Goal: Transaction & Acquisition: Purchase product/service

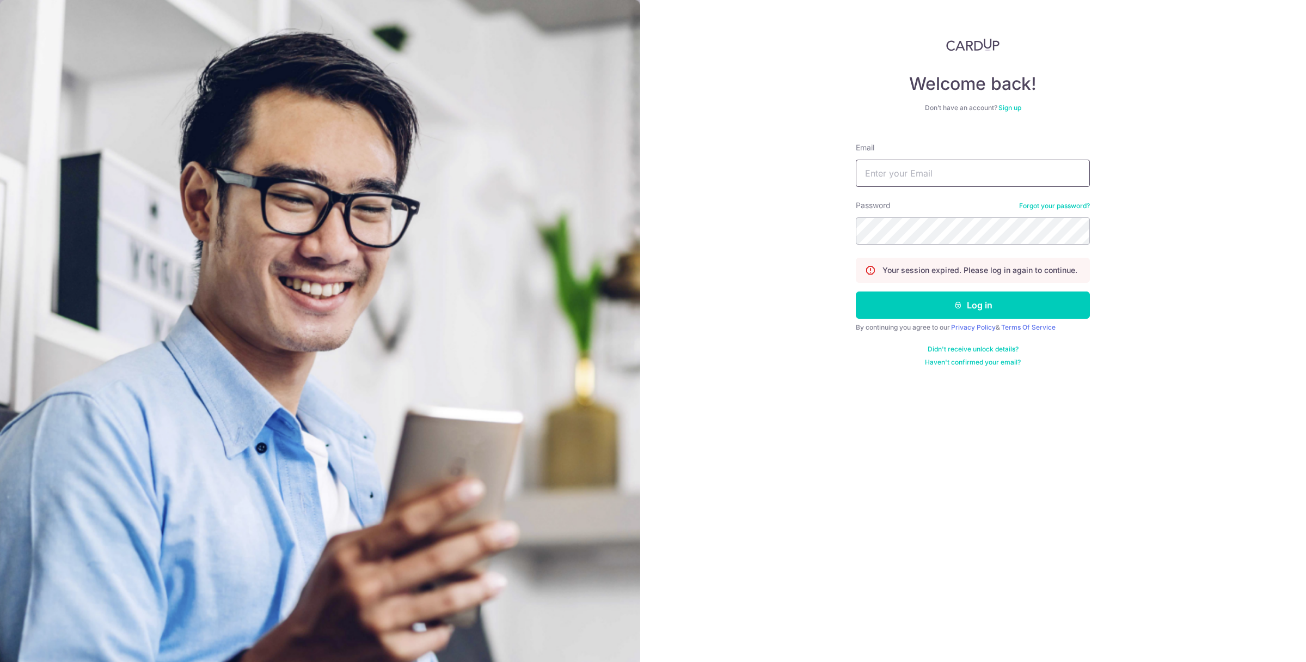
click at [897, 173] on input "Email" at bounding box center [973, 173] width 234 height 27
type input "ivanteng@hotmail.com"
click at [950, 313] on button "Log in" at bounding box center [973, 304] width 234 height 27
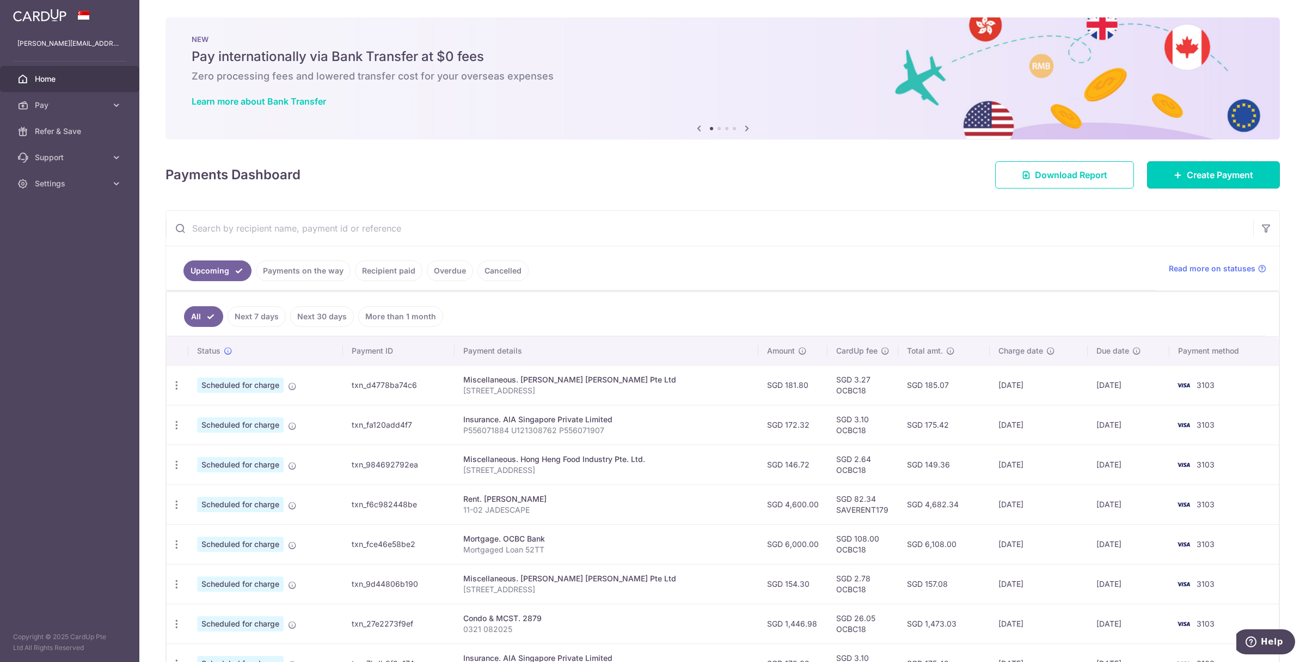
drag, startPoint x: 1221, startPoint y: 170, endPoint x: 1139, endPoint y: 178, distance: 82.6
click at [1221, 170] on span "Create Payment" at bounding box center [1220, 174] width 66 height 13
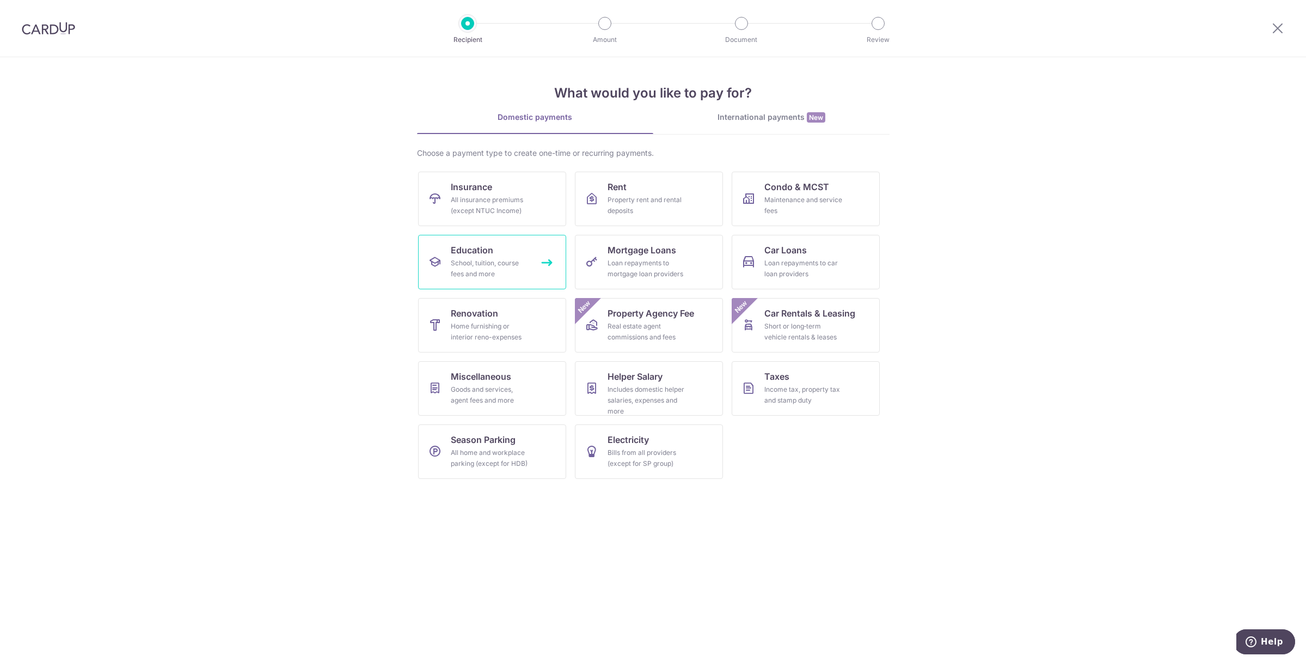
click at [503, 258] on div "School, tuition, course fees and more" at bounding box center [490, 269] width 78 height 22
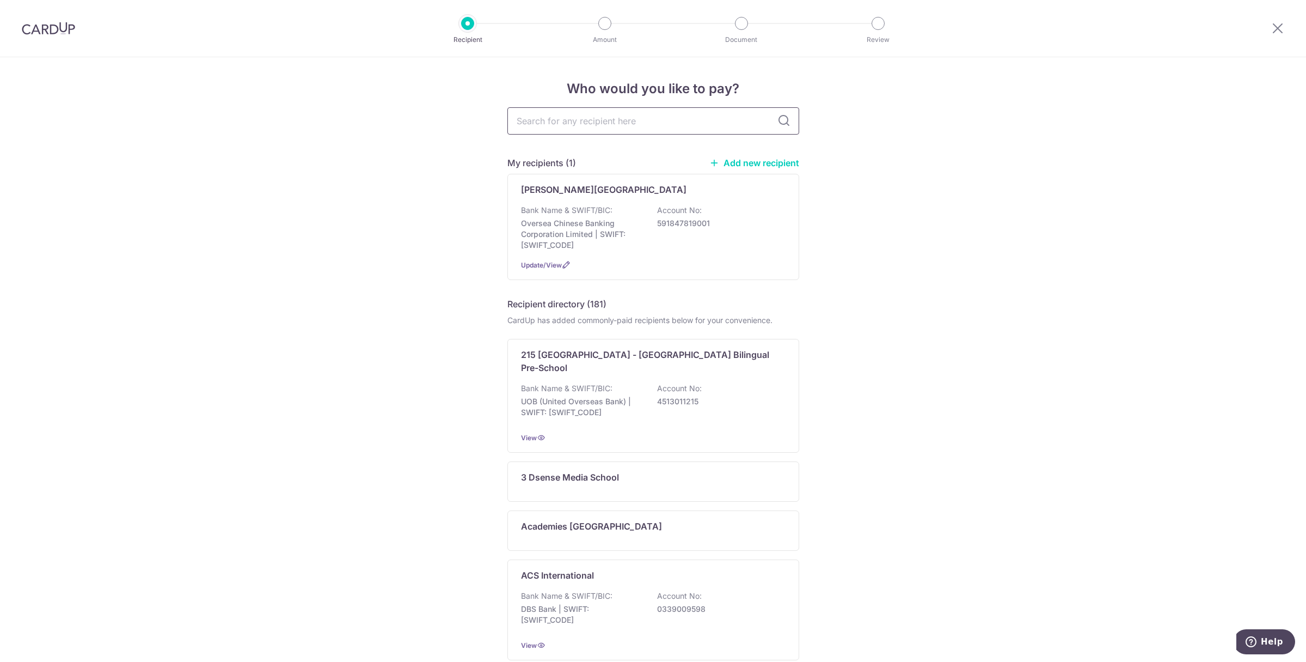
click at [558, 124] on input "text" at bounding box center [654, 120] width 292 height 27
type input "sim"
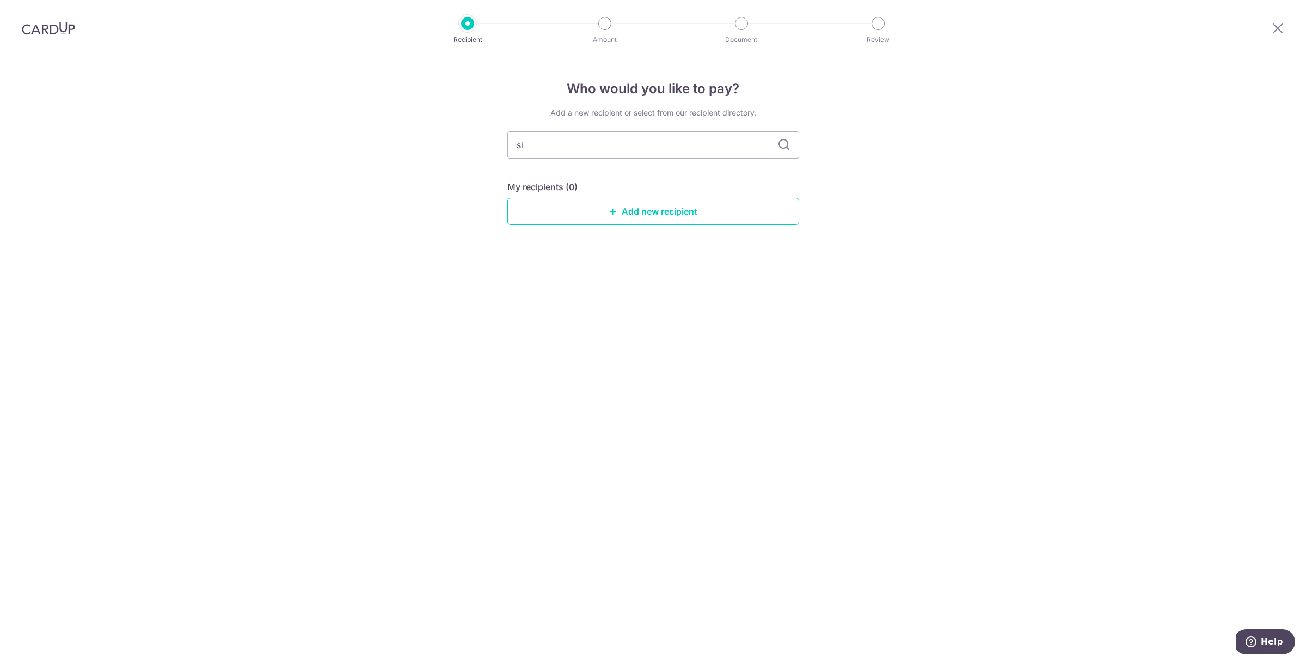
type input "s"
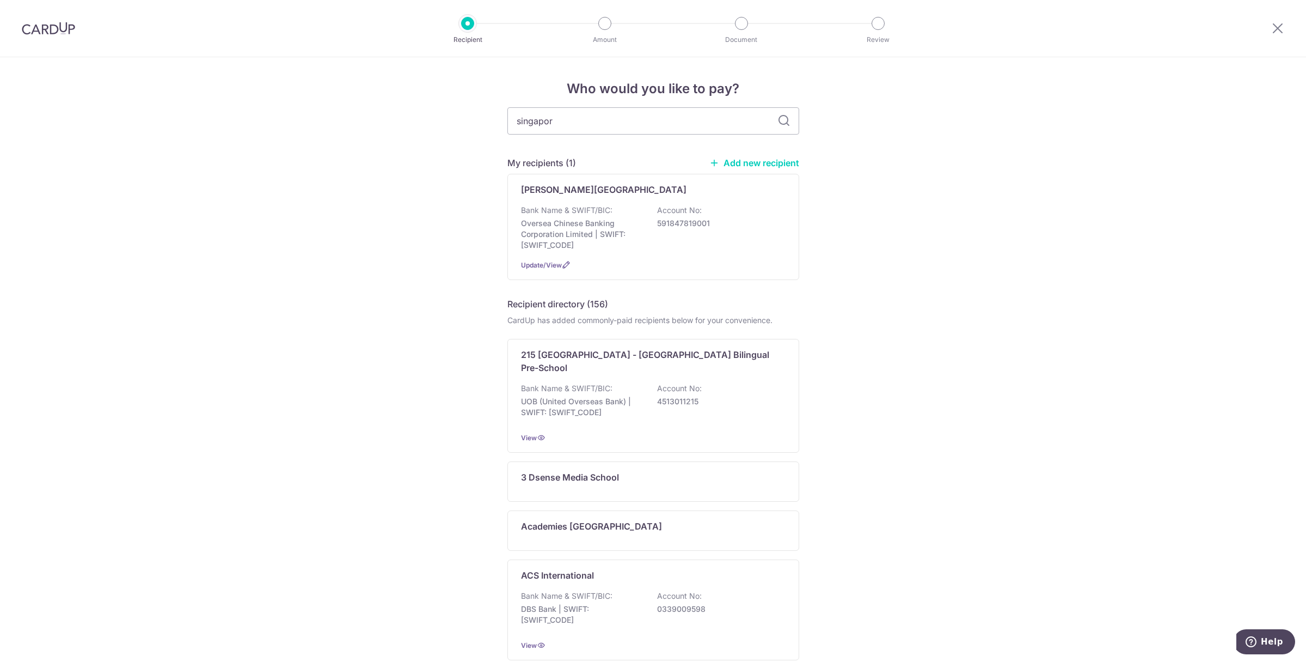
type input "[GEOGRAPHIC_DATA]"
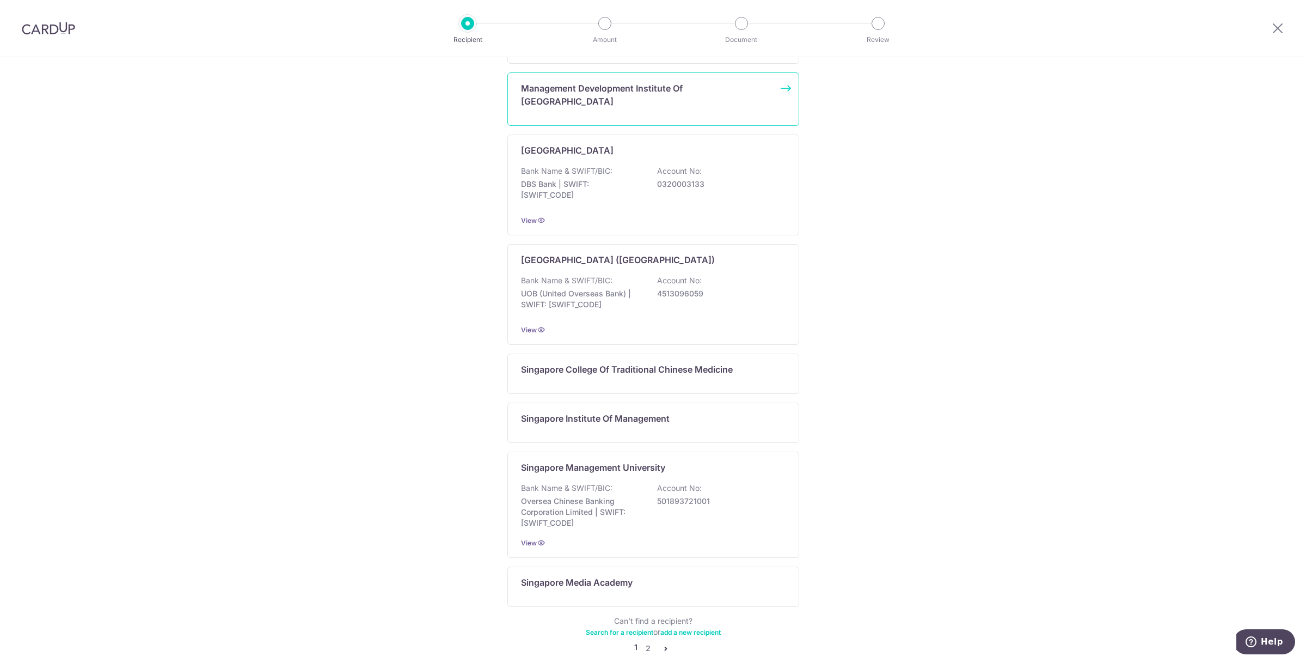
scroll to position [468, 0]
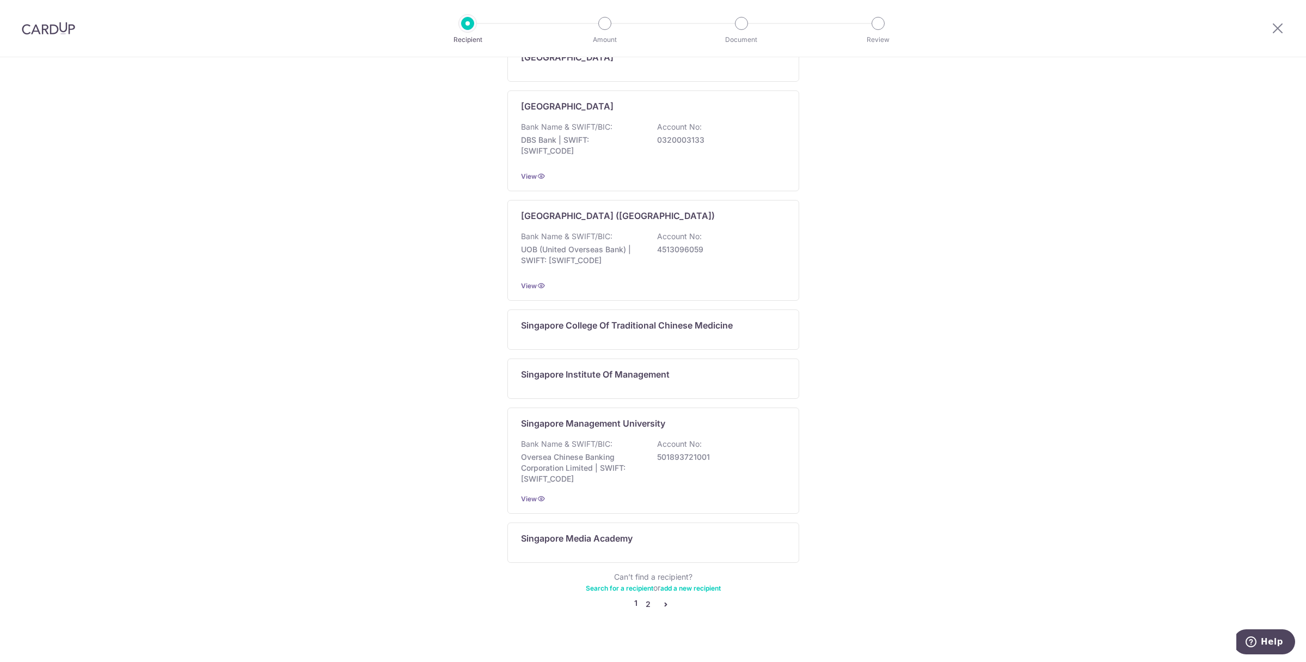
click at [646, 597] on link "2" at bounding box center [648, 603] width 13 height 13
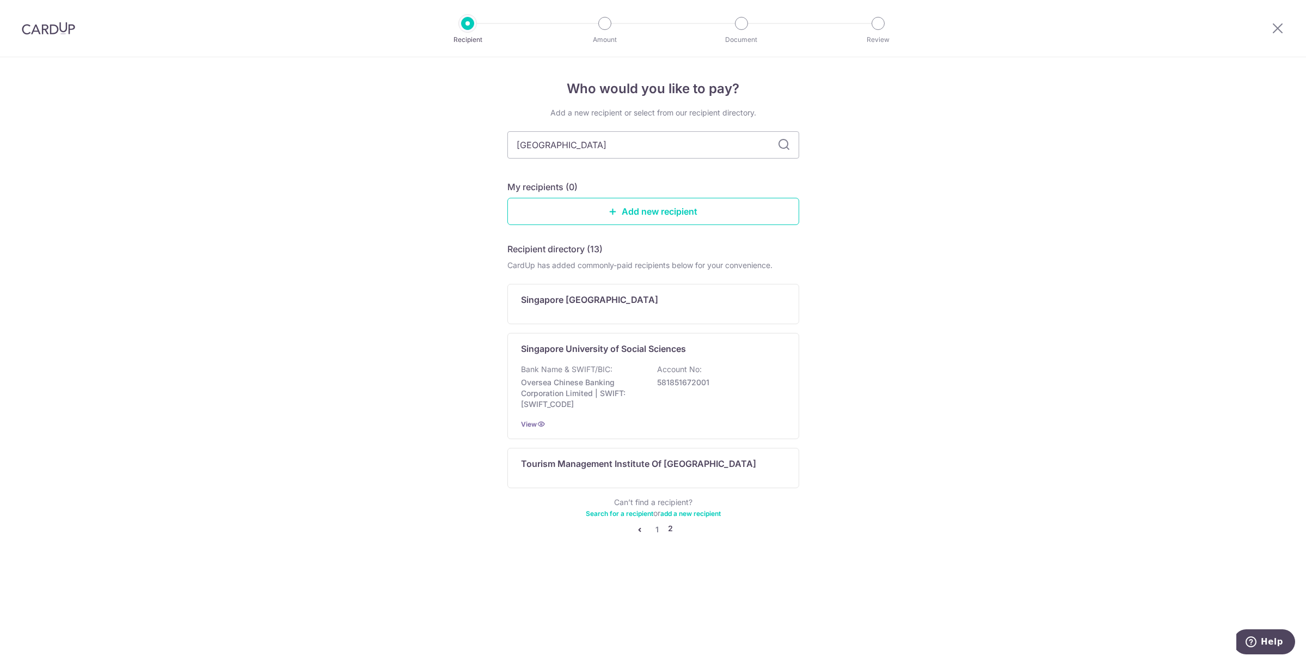
scroll to position [0, 0]
click at [657, 530] on link "1" at bounding box center [657, 529] width 13 height 13
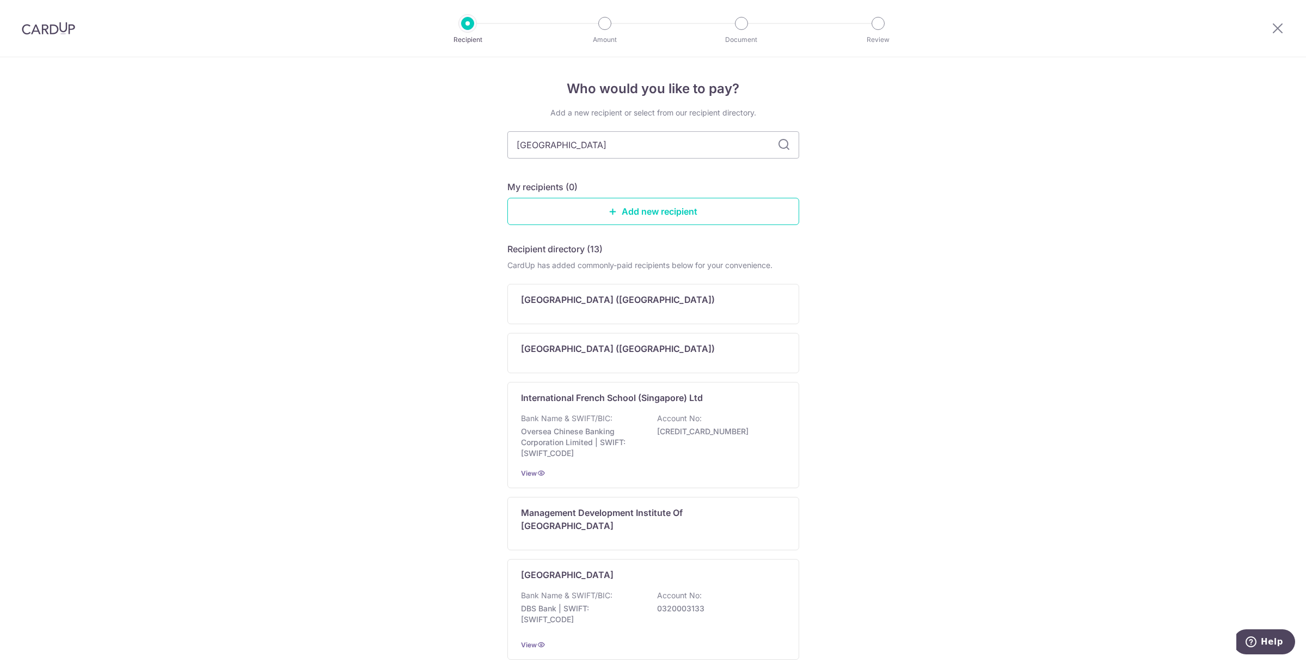
drag, startPoint x: 568, startPoint y: 143, endPoint x: 478, endPoint y: 136, distance: 90.7
click at [478, 136] on div "Who would you like to pay? Add a new recipient or select from our recipient dir…" at bounding box center [653, 600] width 1306 height 1086
type input "SIM"
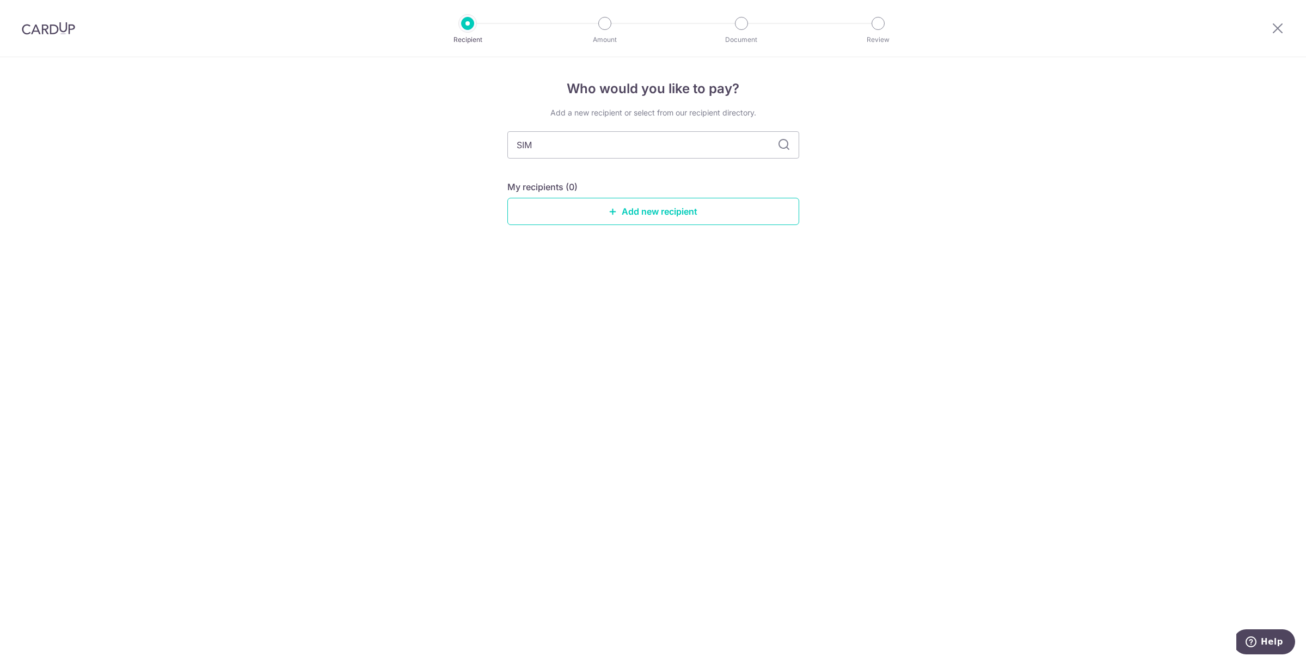
drag, startPoint x: 538, startPoint y: 145, endPoint x: 487, endPoint y: 146, distance: 51.2
click at [487, 146] on div "Who would you like to pay? Add a new recipient or select from our recipient dir…" at bounding box center [653, 359] width 1306 height 604
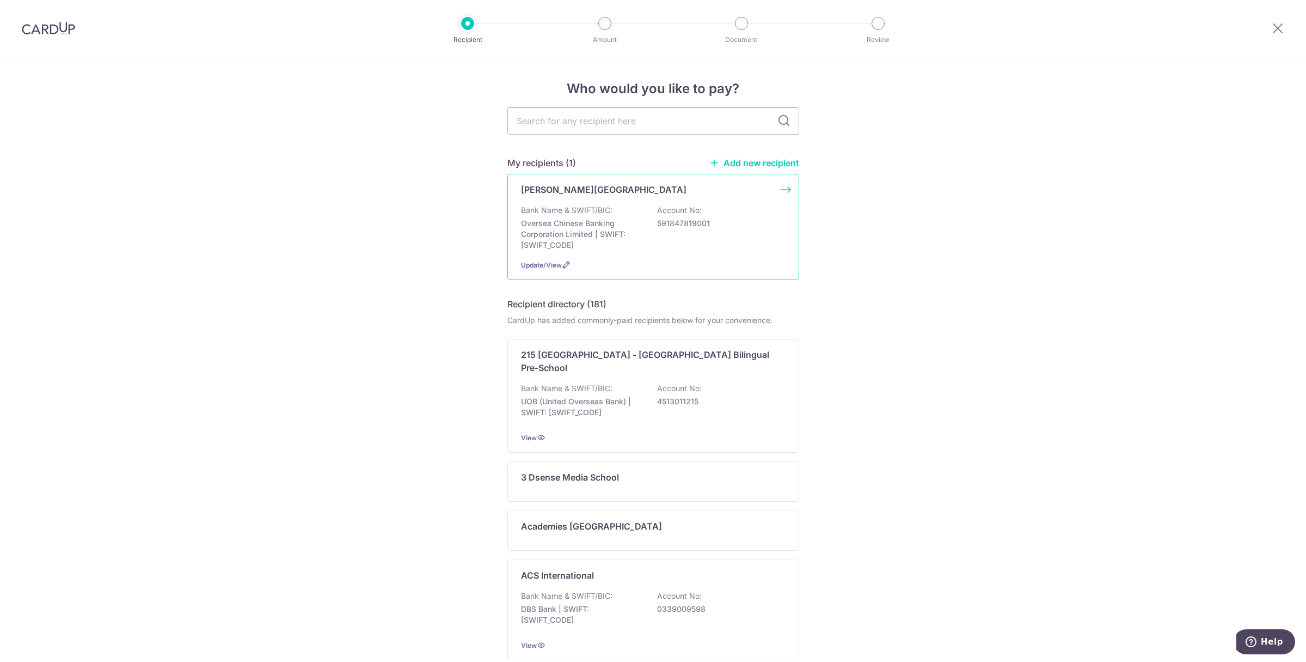
click at [680, 267] on div "Update/View" at bounding box center [653, 264] width 265 height 11
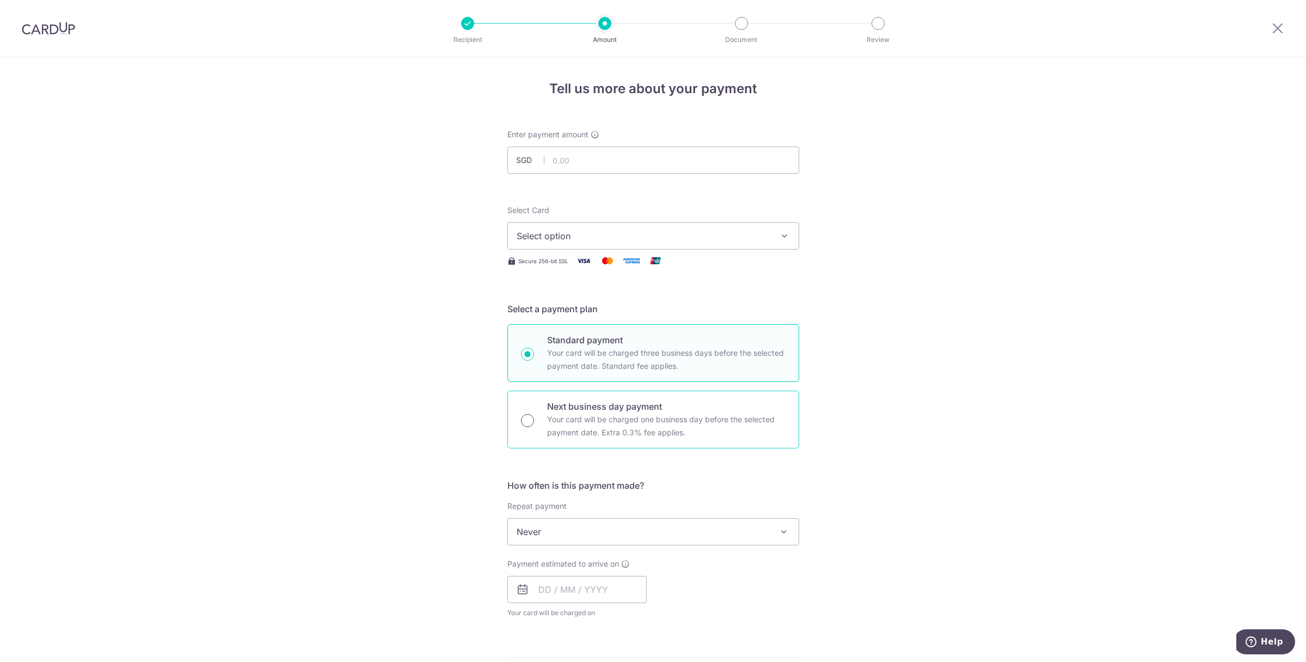
click at [528, 420] on input "Next business day payment Your card will be charged one business day before the…" at bounding box center [527, 420] width 13 height 13
radio input "true"
click at [528, 594] on input "text" at bounding box center [577, 589] width 139 height 27
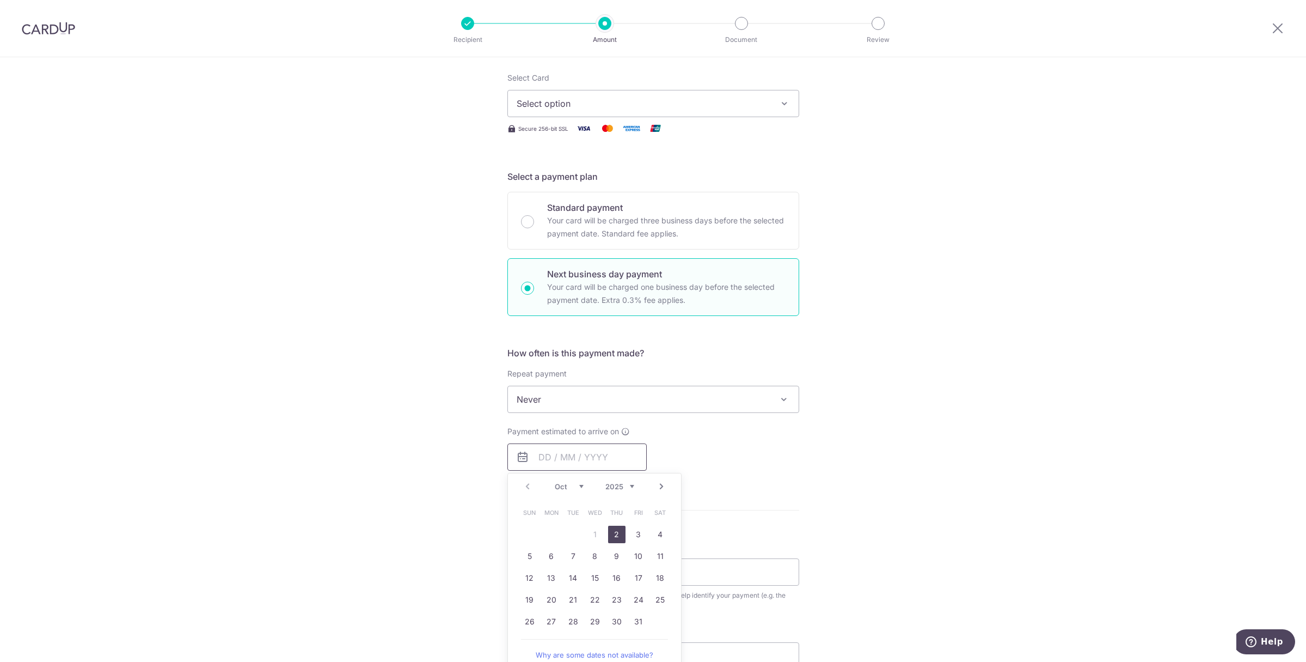
scroll to position [163, 0]
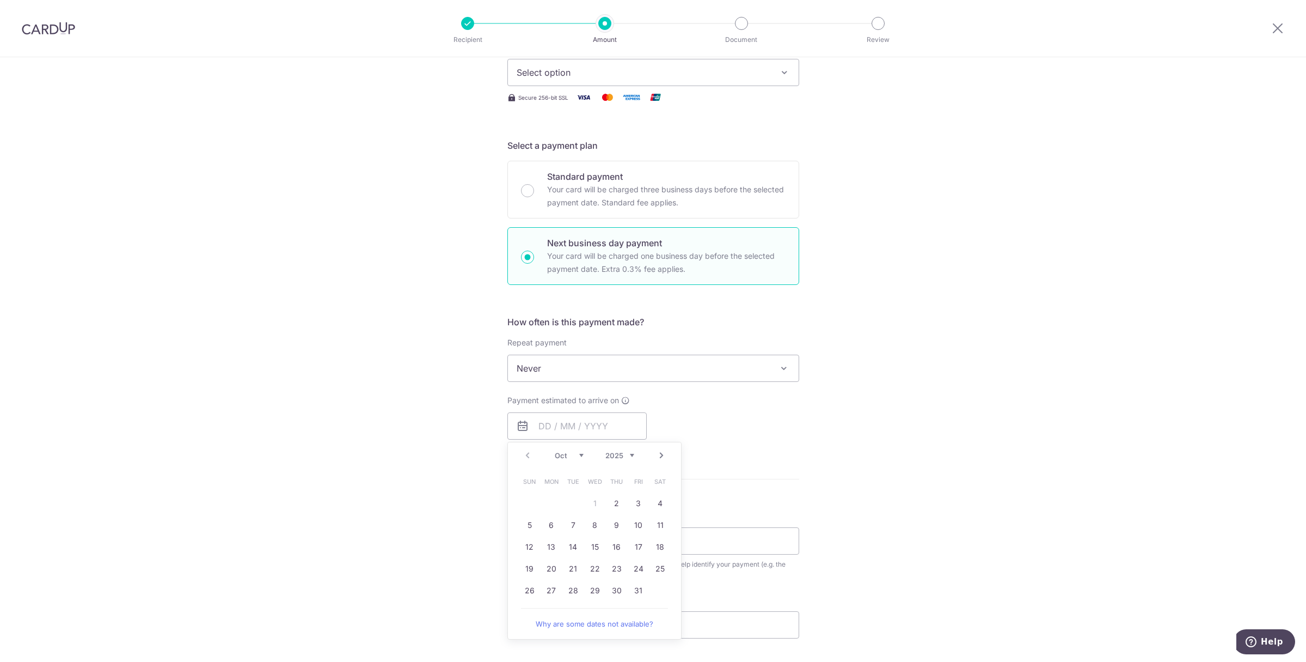
click at [969, 341] on div "Tell us more about your payment Enter payment amount SGD Select Card Select opt…" at bounding box center [653, 378] width 1306 height 968
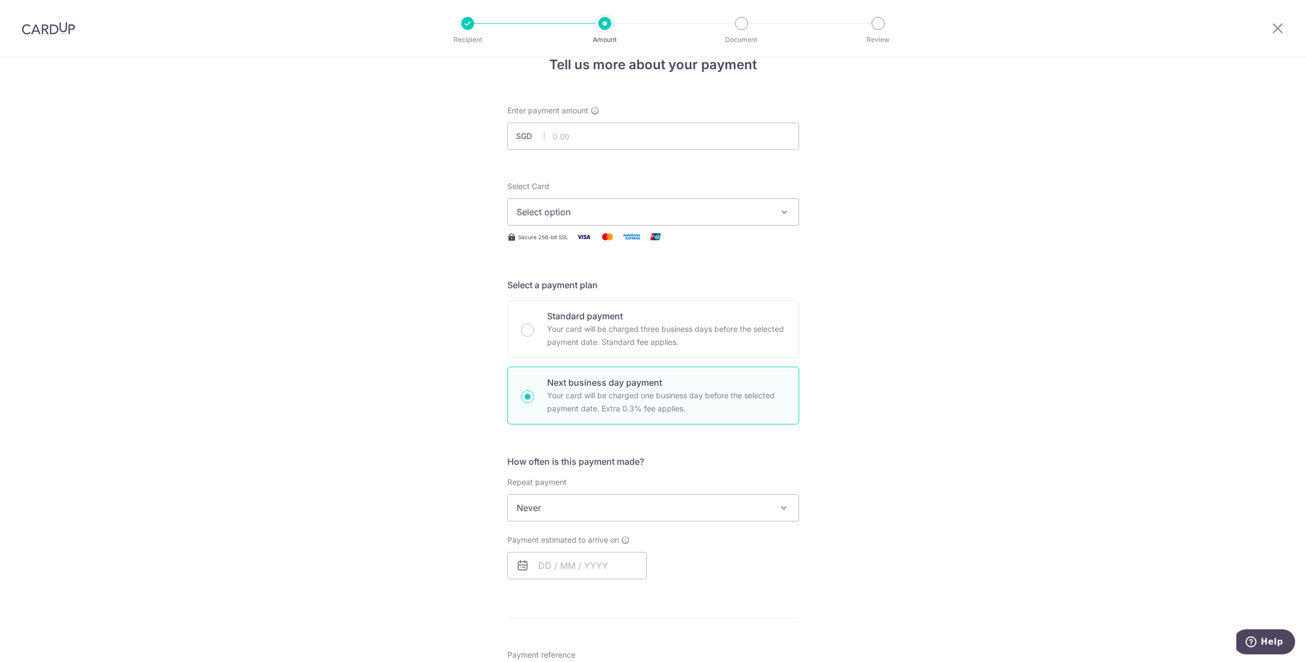
scroll to position [0, 0]
